Goal: Find specific page/section: Find specific page/section

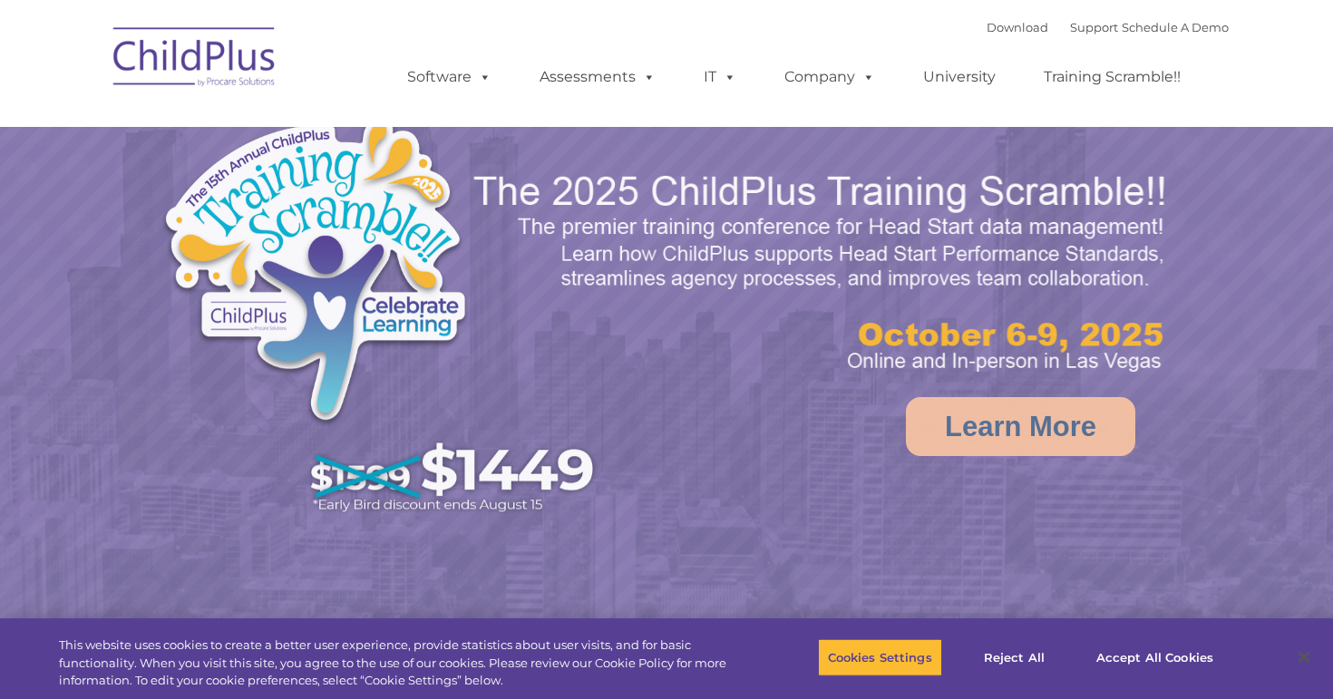
select select "MEDIUM"
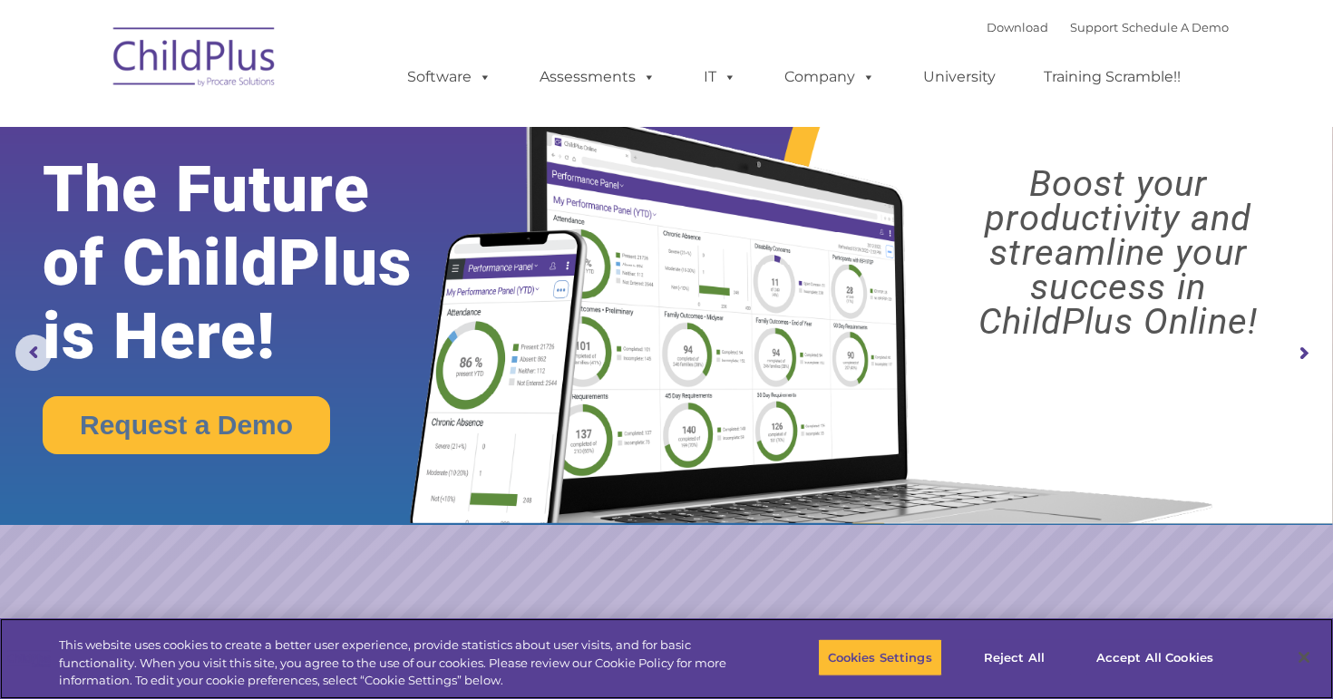
click at [1128, 683] on div "Cookies Settings Reject All Accept All Cookies" at bounding box center [1026, 659] width 417 height 64
click at [1128, 670] on button "Accept All Cookies" at bounding box center [1155, 658] width 137 height 38
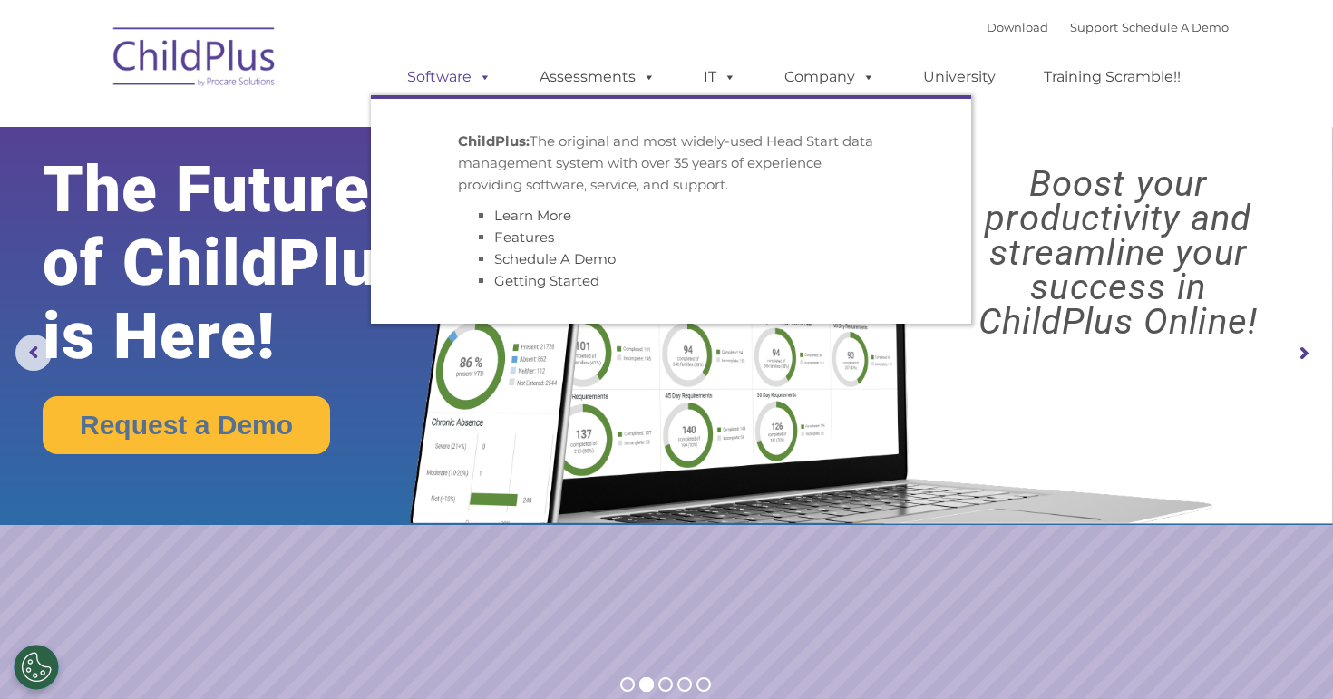
click at [476, 80] on span at bounding box center [482, 76] width 20 height 17
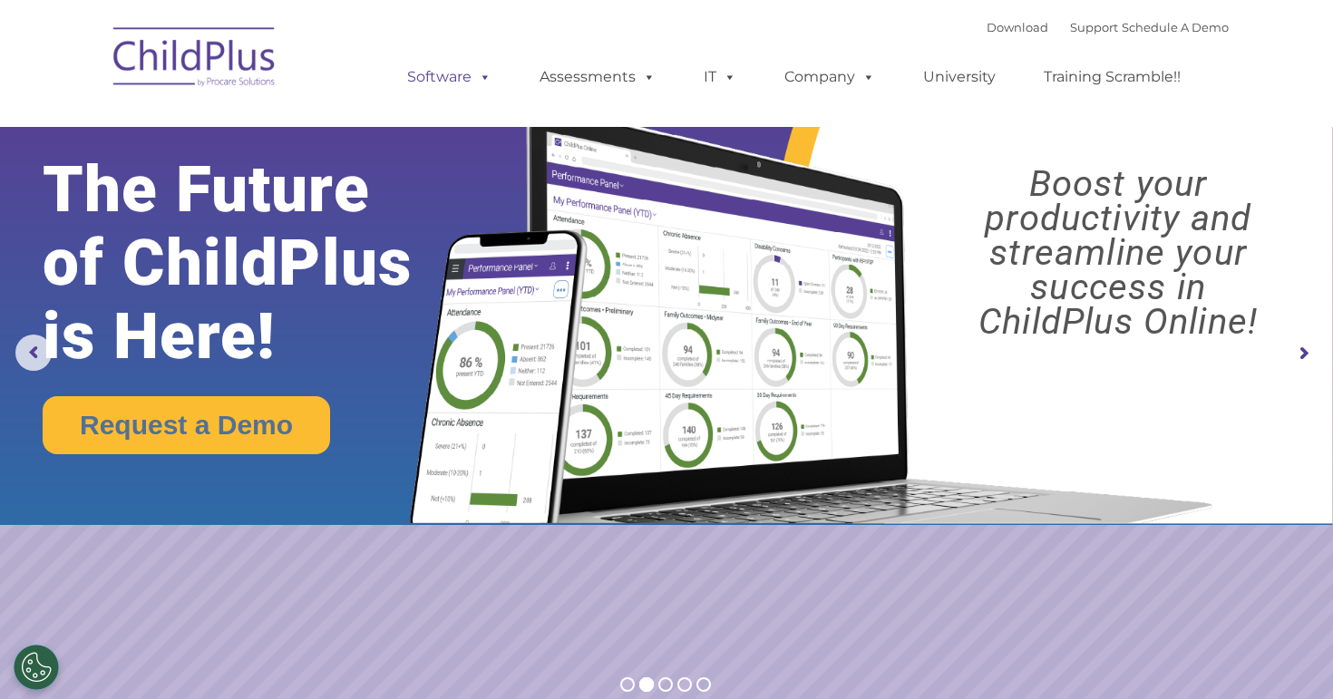
click at [476, 76] on span at bounding box center [482, 76] width 20 height 17
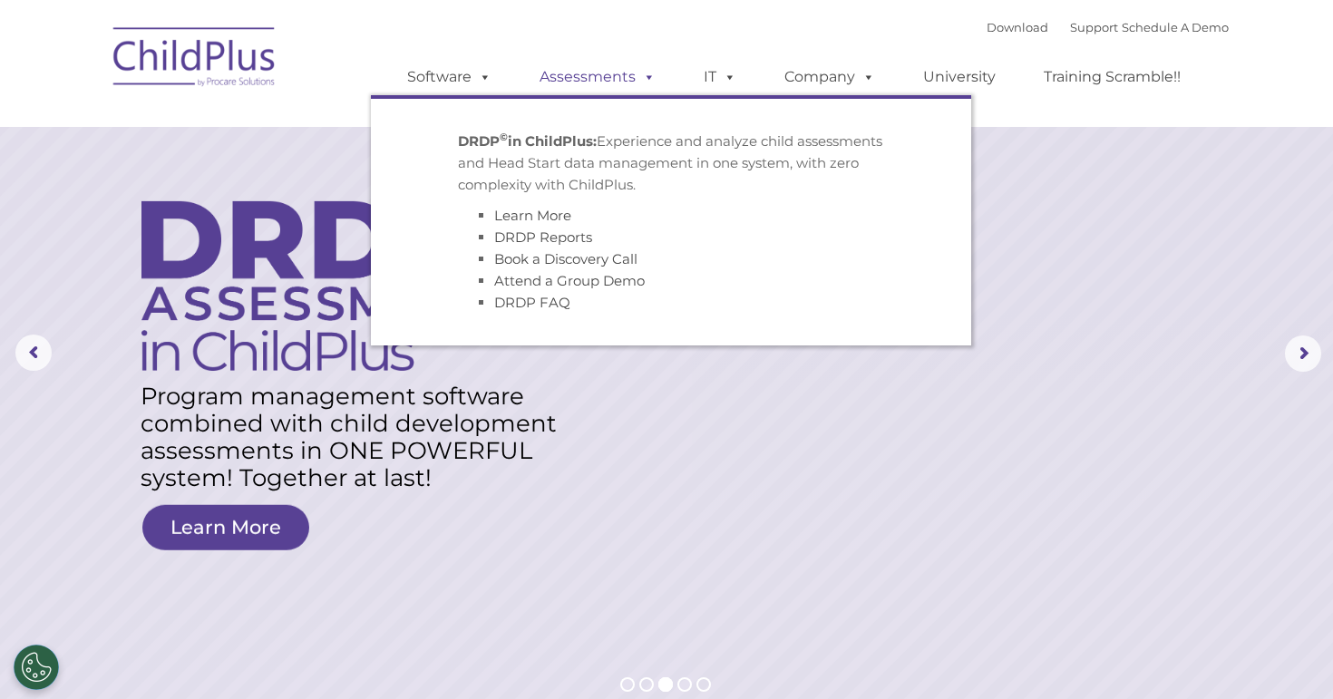
click at [617, 84] on link "Assessments" at bounding box center [598, 77] width 152 height 36
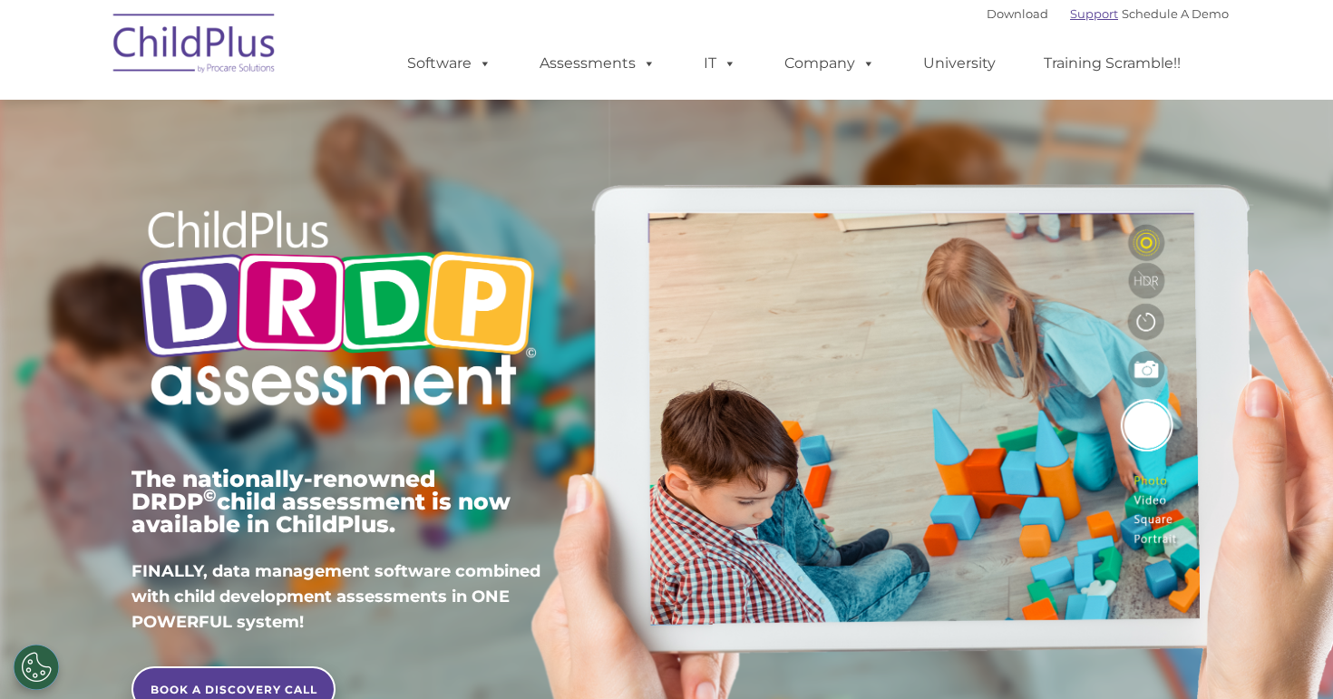
click at [1070, 15] on link "Support" at bounding box center [1094, 13] width 48 height 15
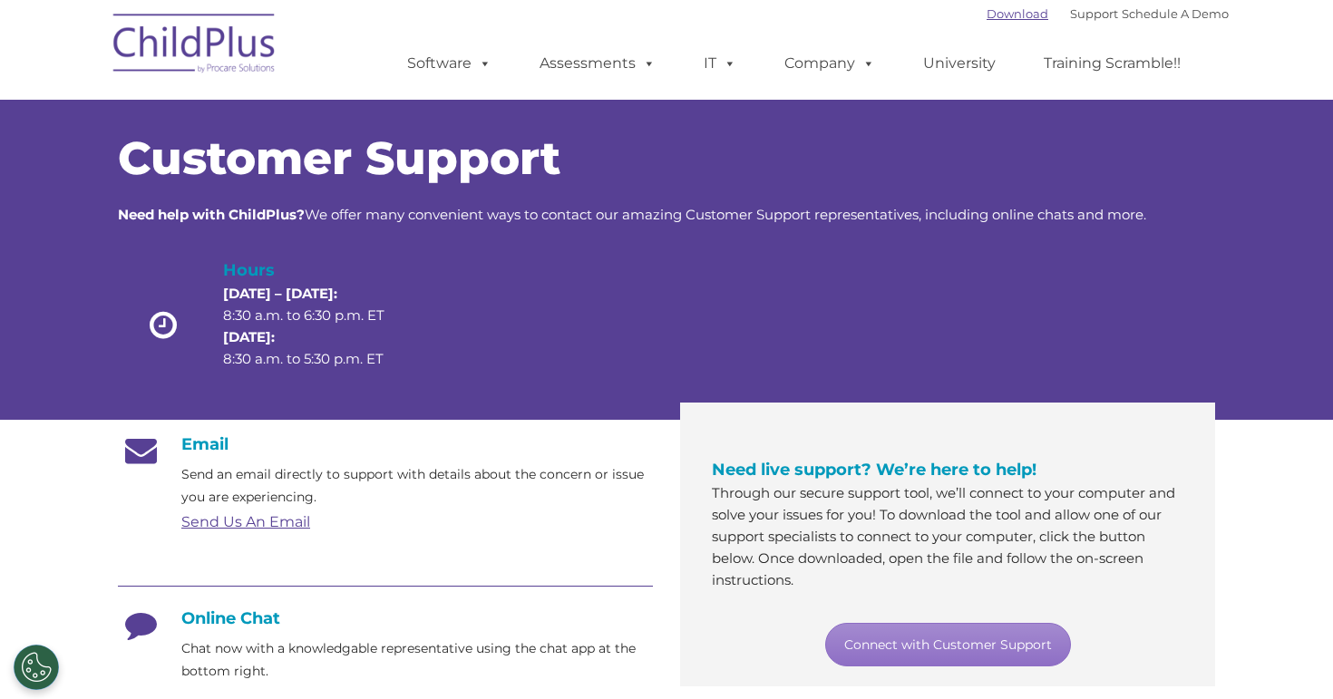
click at [1006, 15] on link "Download" at bounding box center [1018, 13] width 62 height 15
